Goal: Task Accomplishment & Management: Use online tool/utility

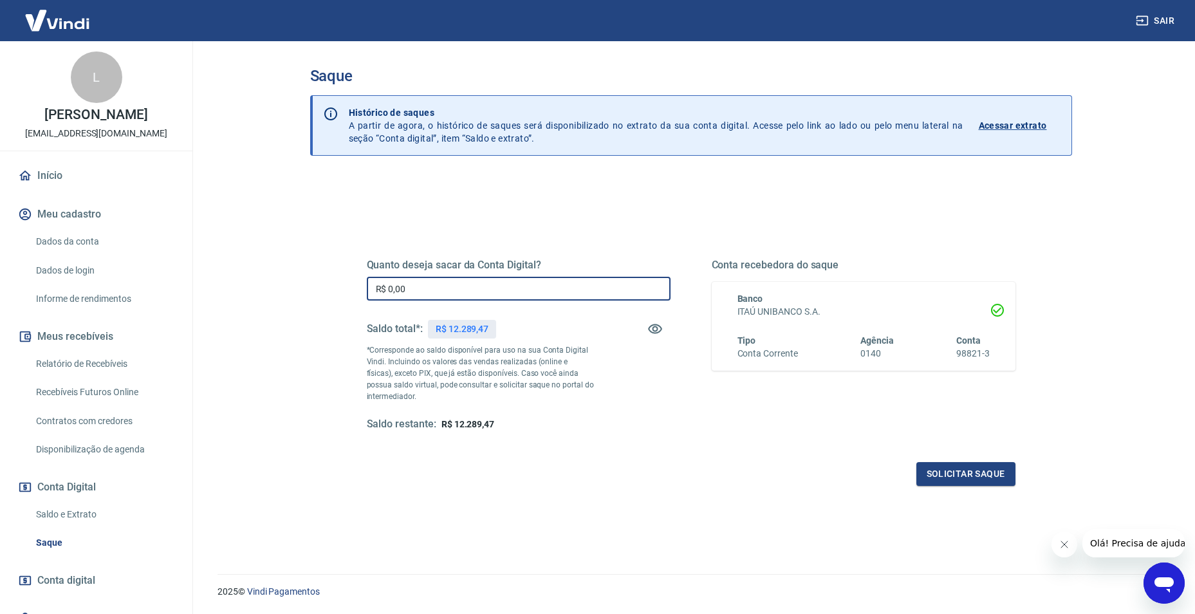
click at [486, 286] on input "R$ 0,00" at bounding box center [519, 289] width 304 height 24
type input "R$ 12.289,47"
click at [943, 475] on button "Solicitar saque" at bounding box center [965, 474] width 99 height 24
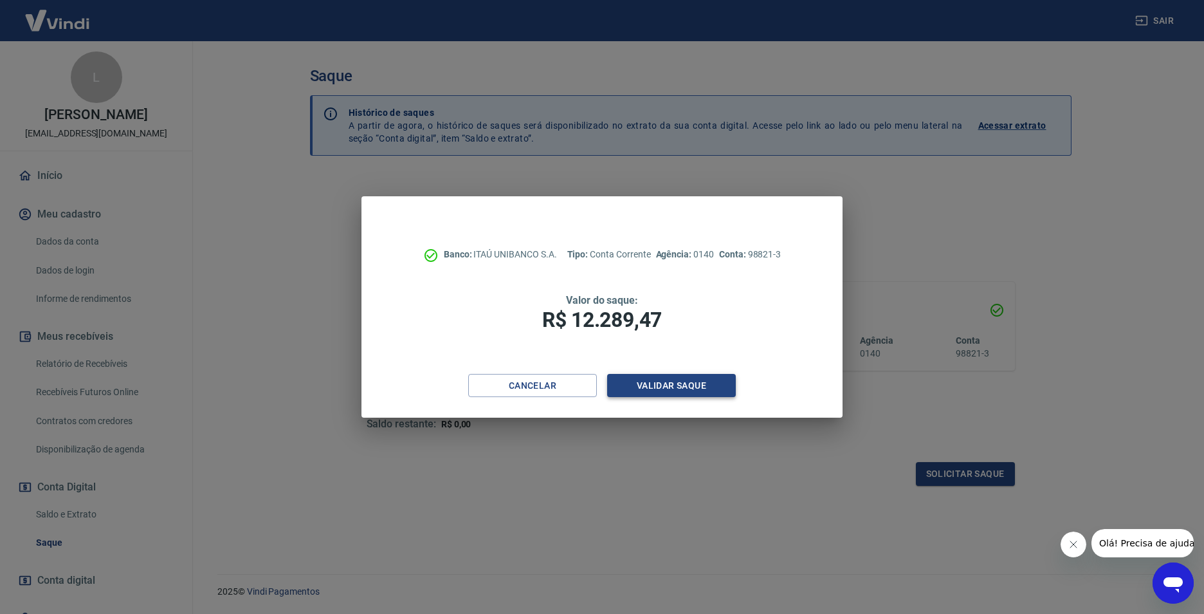
click at [653, 383] on button "Validar saque" at bounding box center [671, 386] width 129 height 24
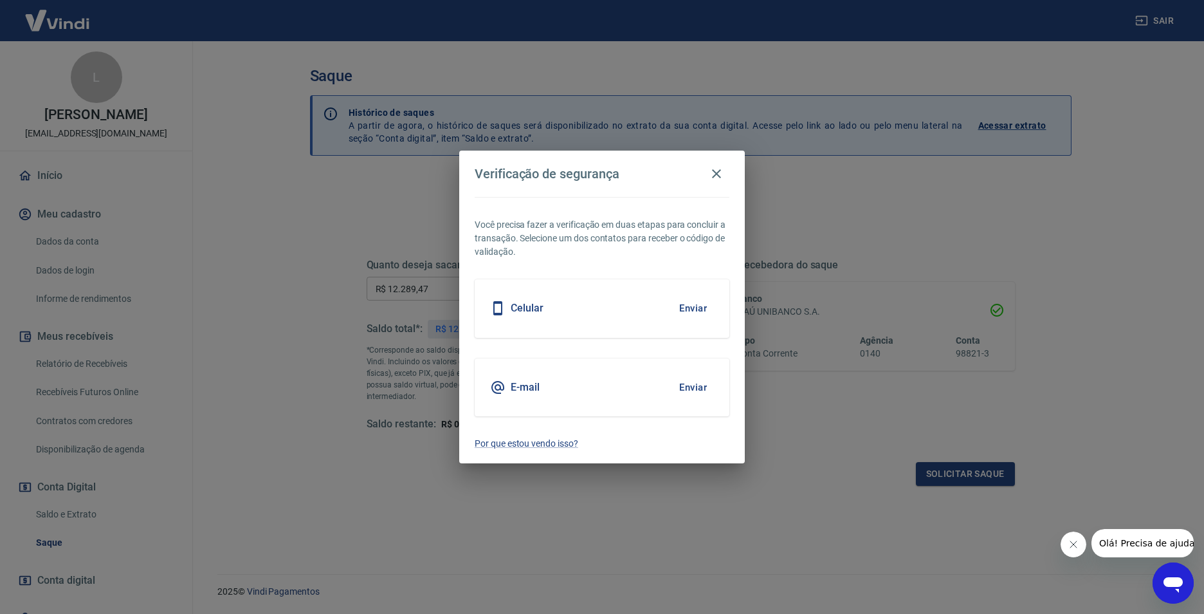
click at [700, 308] on button "Enviar" at bounding box center [693, 308] width 42 height 27
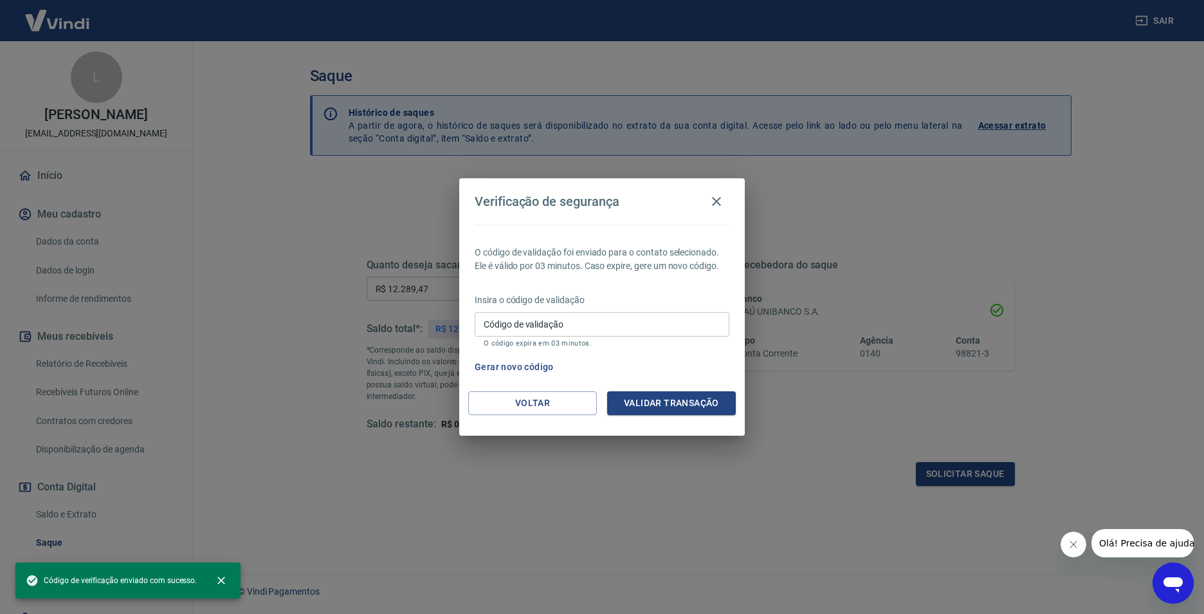
click at [651, 323] on input "Código de validação" at bounding box center [602, 324] width 255 height 24
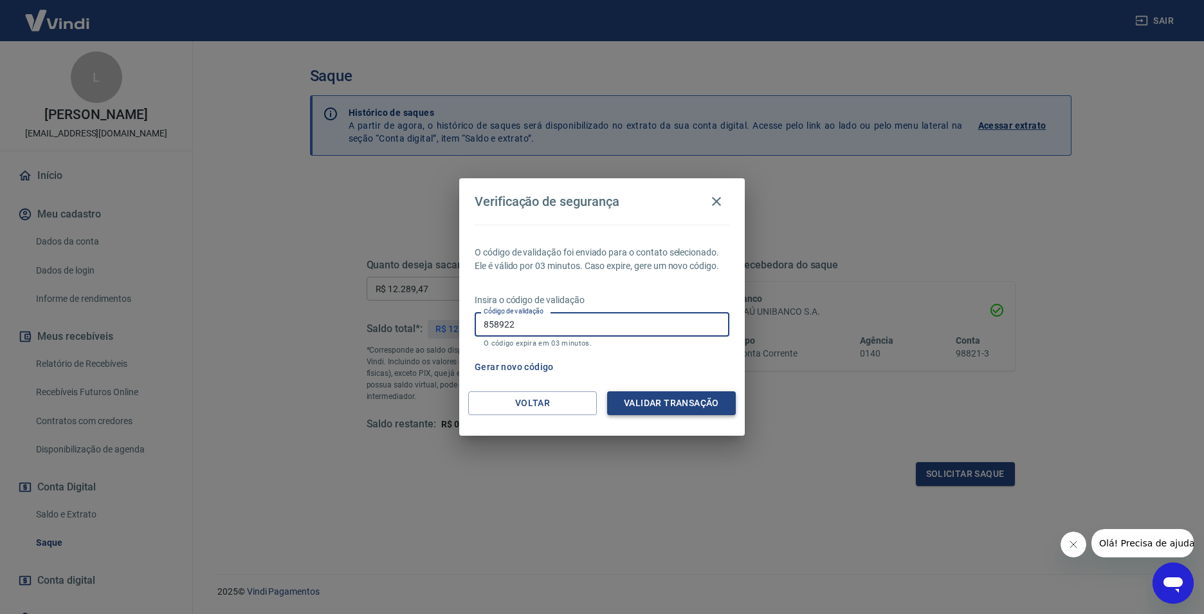
type input "858922"
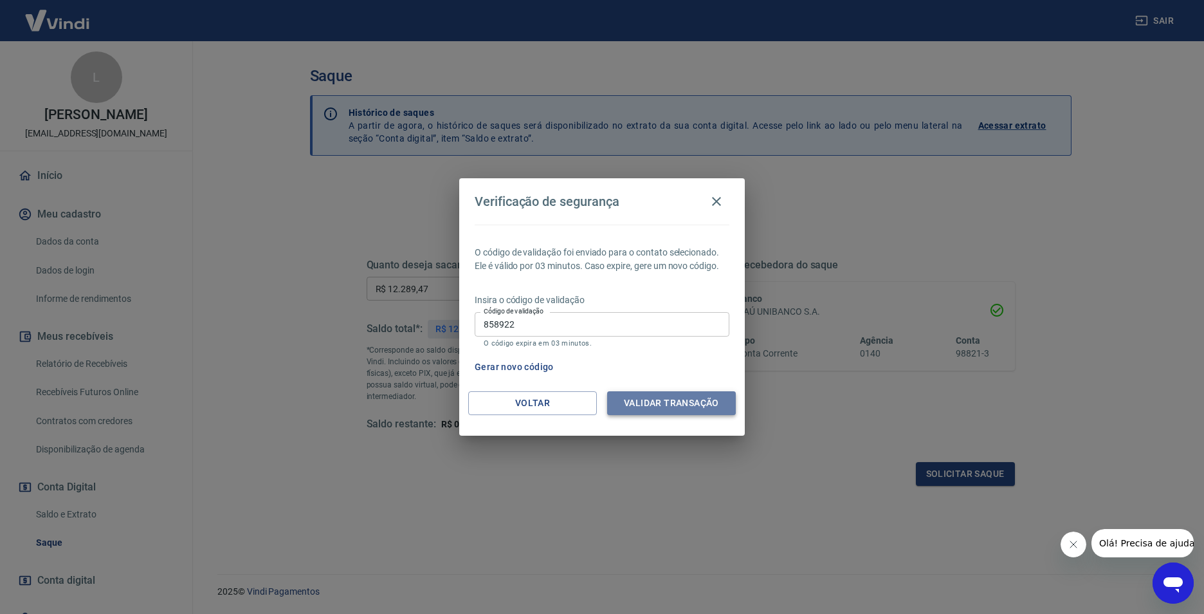
click at [691, 401] on button "Validar transação" at bounding box center [671, 403] width 129 height 24
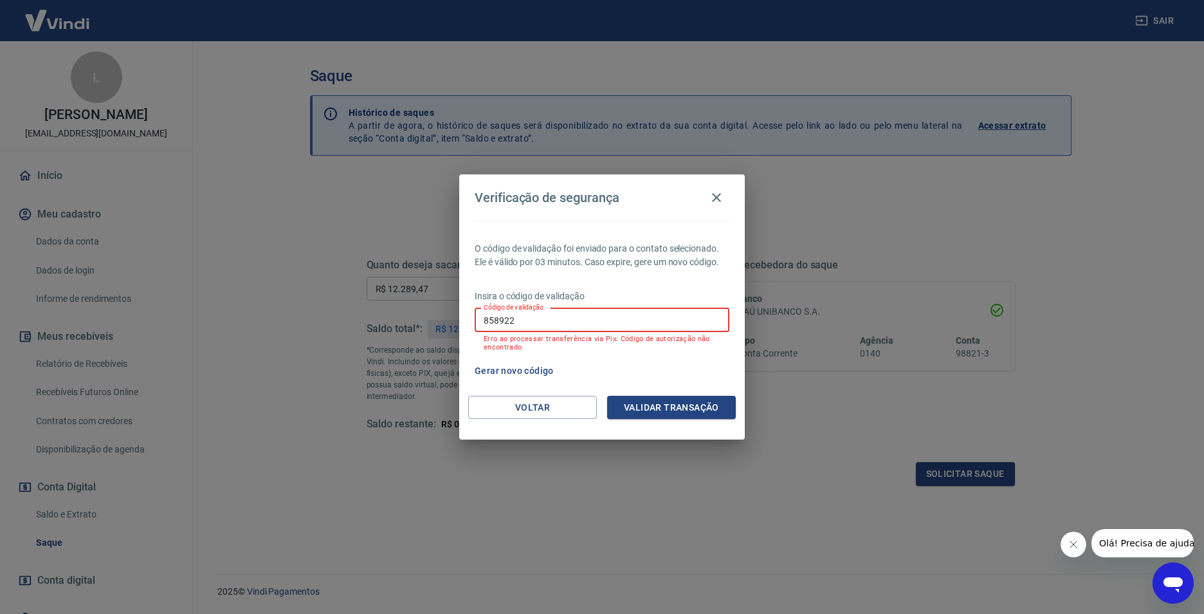
drag, startPoint x: 579, startPoint y: 322, endPoint x: 315, endPoint y: 320, distance: 264.4
click at [322, 320] on div "Verificação de segurança O código de validação foi enviado para o contato selec…" at bounding box center [602, 307] width 1204 height 614
type input "858922"
click at [676, 414] on button "Validar transação" at bounding box center [671, 408] width 129 height 24
click at [524, 367] on button "Gerar novo código" at bounding box center [514, 371] width 89 height 24
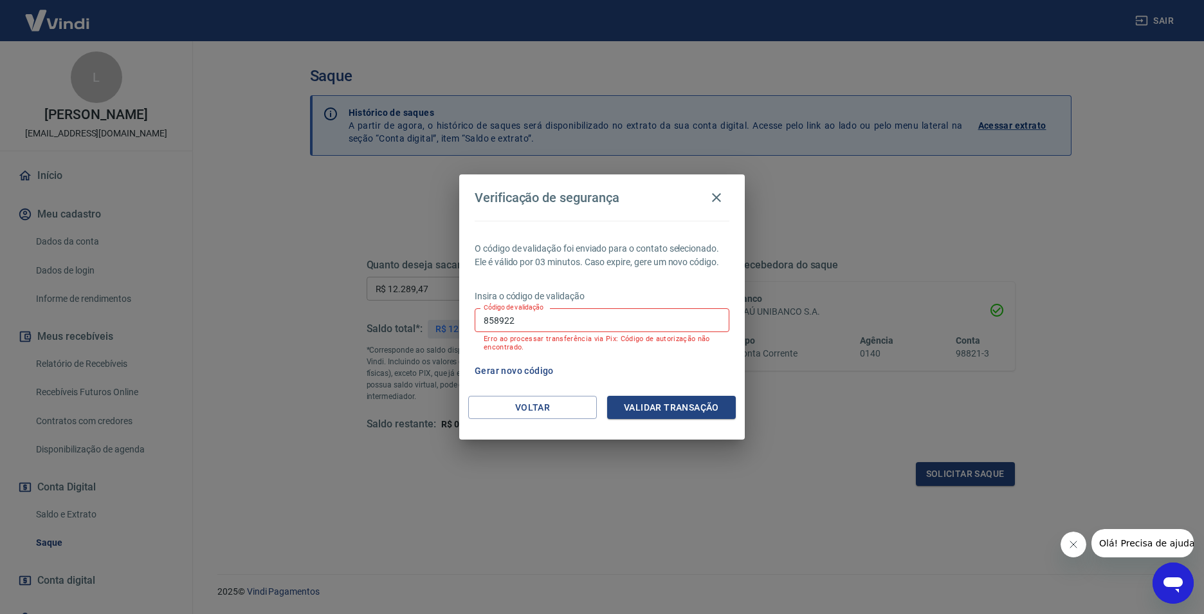
drag, startPoint x: 527, startPoint y: 322, endPoint x: 428, endPoint y: 326, distance: 98.5
click at [428, 326] on div "Verificação de segurança O código de validação foi enviado para o contato selec…" at bounding box center [602, 307] width 1204 height 614
click at [526, 322] on input "Código de validação" at bounding box center [602, 320] width 255 height 24
type input "235151"
click at [699, 402] on button "Validar transação" at bounding box center [671, 408] width 129 height 24
